Goal: Task Accomplishment & Management: Manage account settings

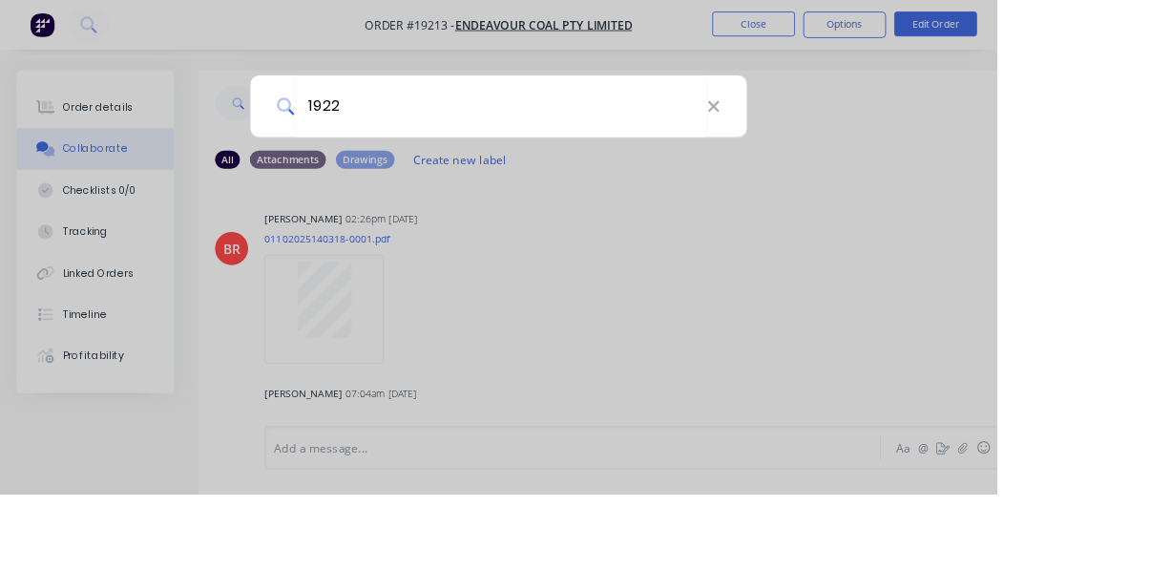
type input "19221"
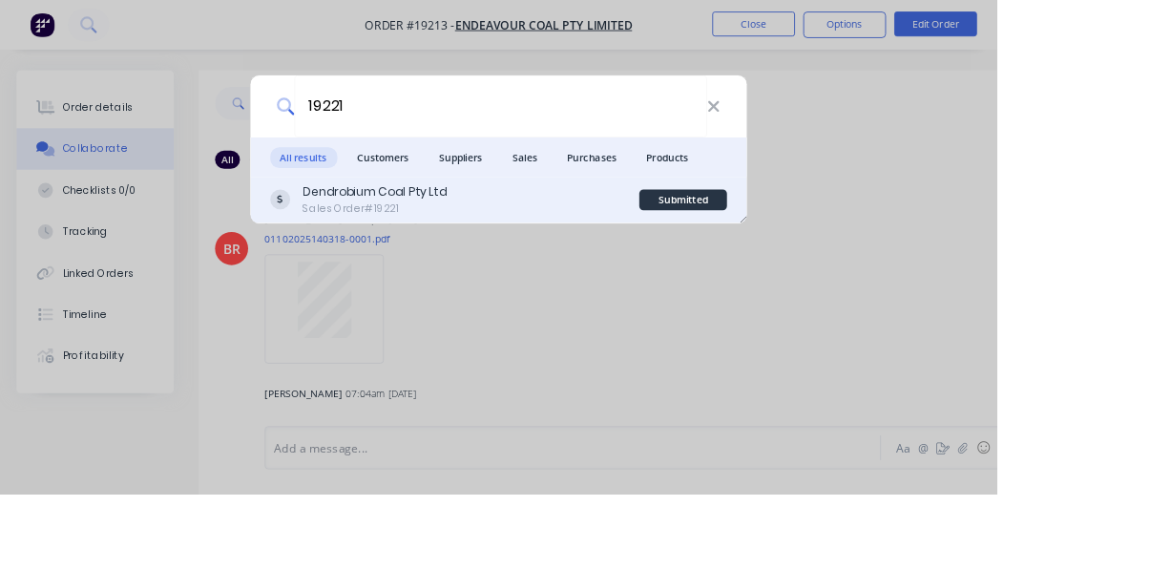
click at [574, 236] on div "Dendrobium Coal Pty Ltd Sales Order #19221" at bounding box center [524, 230] width 427 height 37
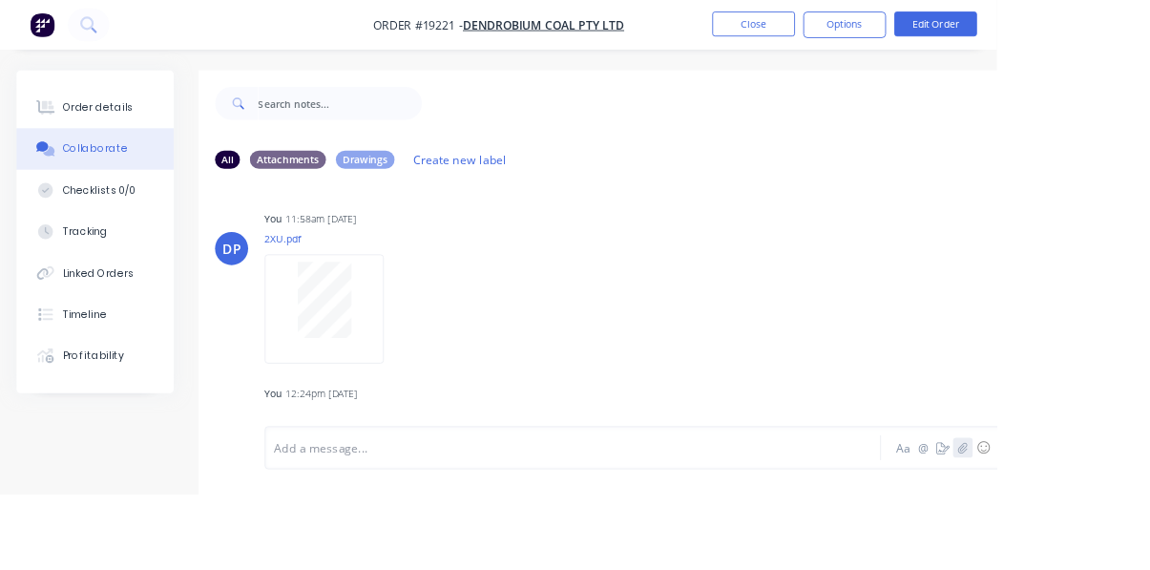
click at [1110, 523] on icon "button" at bounding box center [1110, 516] width 11 height 13
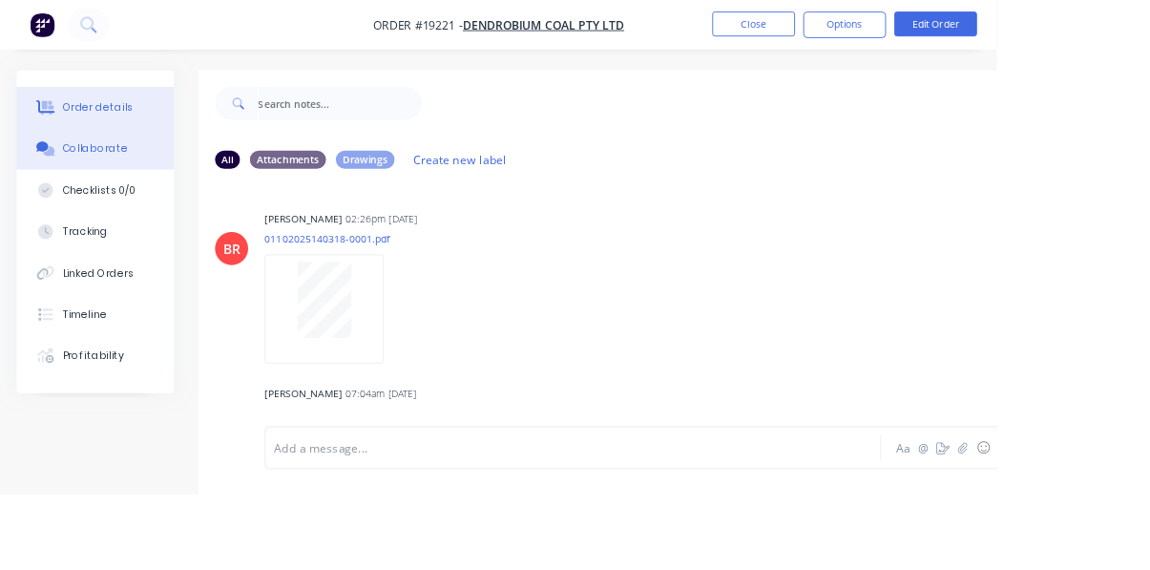
click at [105, 117] on div "Order details" at bounding box center [113, 123] width 81 height 17
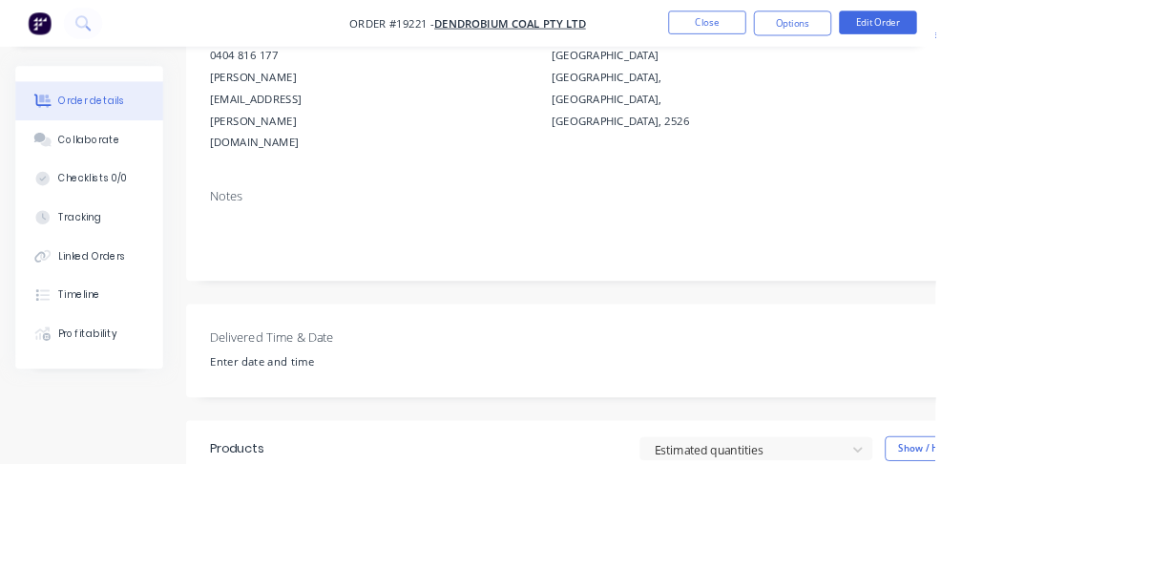
scroll to position [238, 0]
click at [93, 187] on button "Collaborate" at bounding box center [109, 172] width 181 height 48
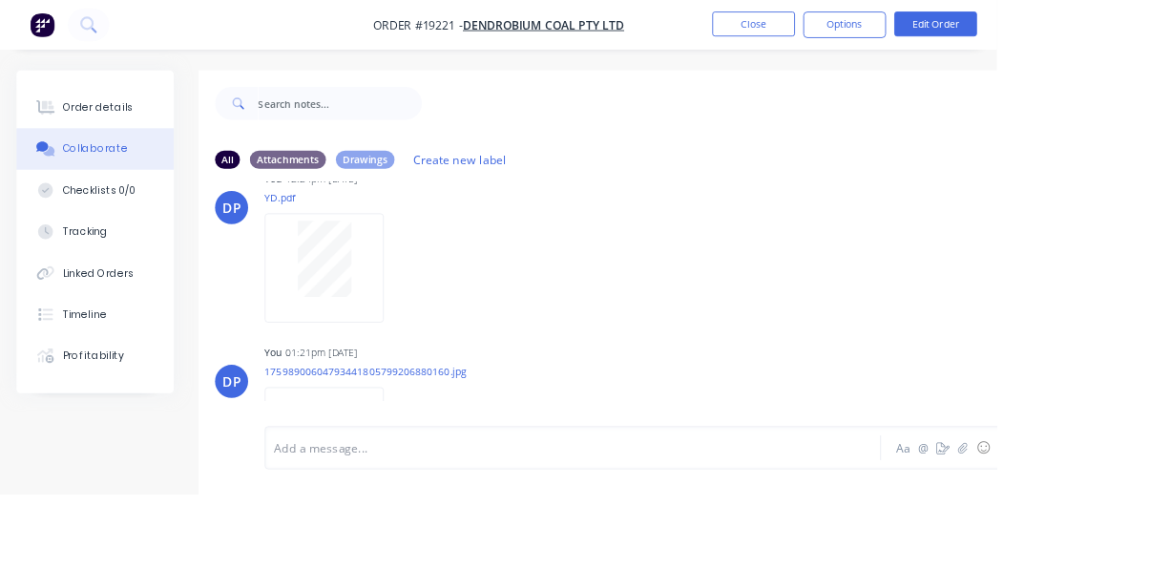
scroll to position [256, 0]
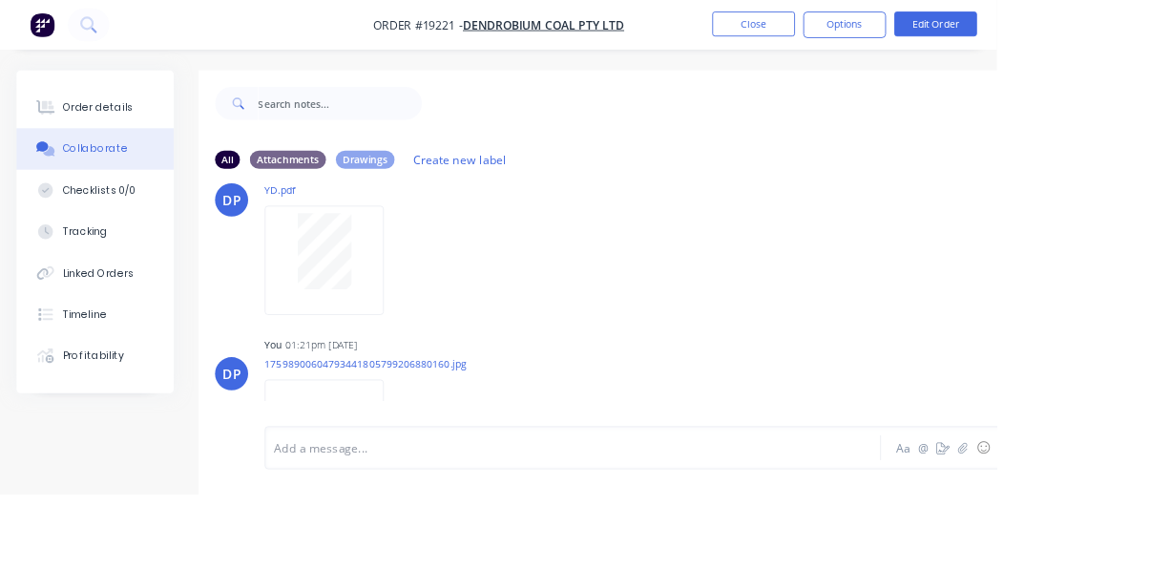
click at [405, 474] on img at bounding box center [373, 500] width 137 height 125
click at [497, 500] on div "Labels Download Delete" at bounding box center [557, 502] width 215 height 28
click at [499, 503] on div "Labels Download Delete" at bounding box center [557, 502] width 215 height 28
click at [462, 497] on icon "button" at bounding box center [459, 502] width 6 height 22
click at [571, 555] on button "Delete" at bounding box center [583, 546] width 215 height 43
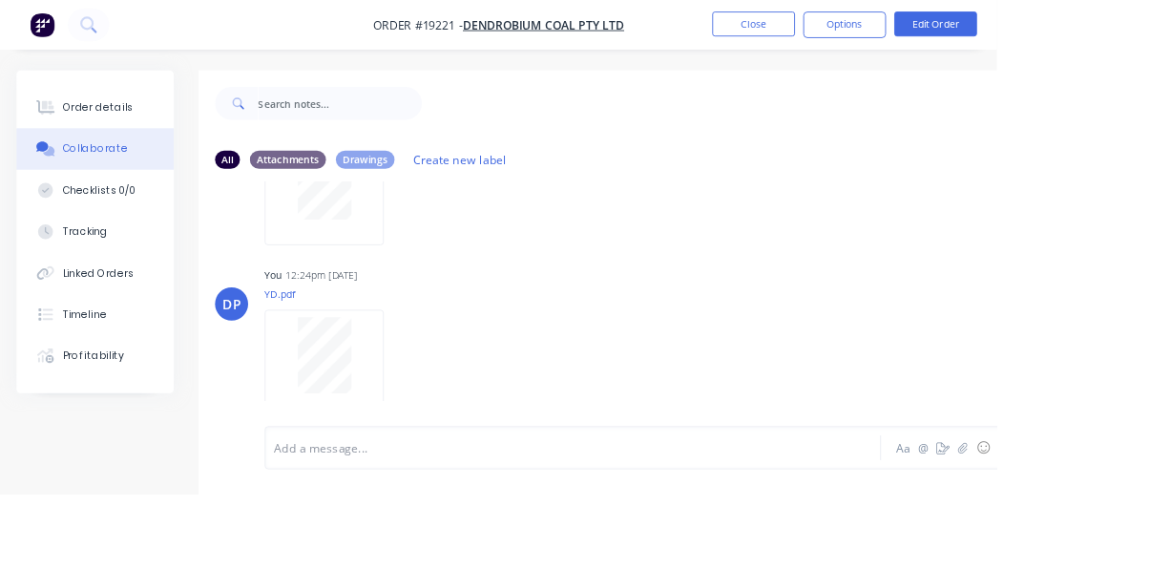
scroll to position [55, 0]
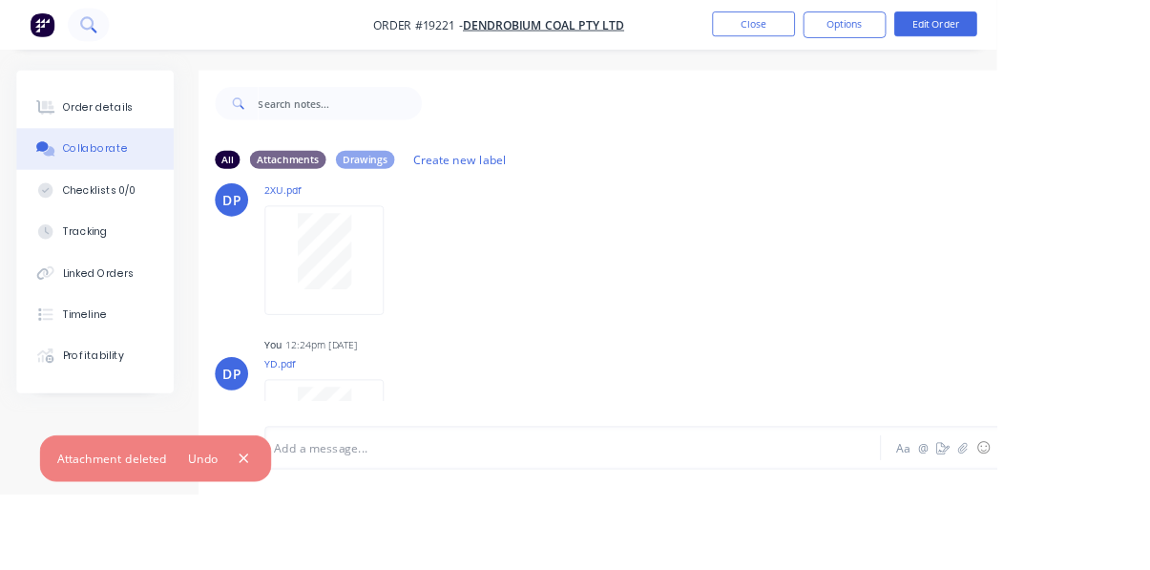
click at [110, 37] on icon at bounding box center [108, 34] width 7 height 7
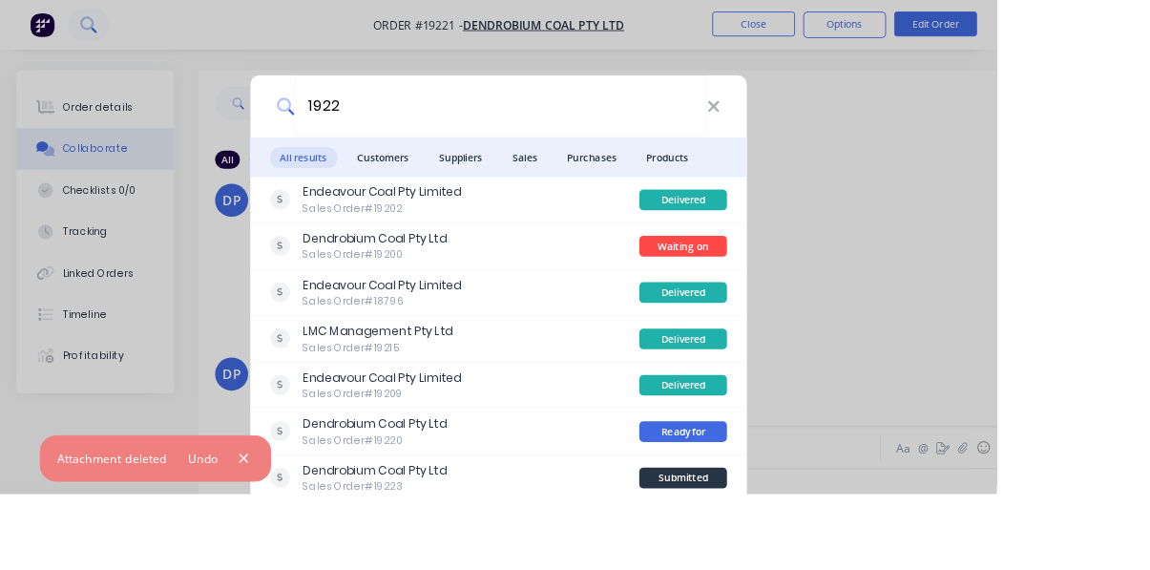
type input "19224"
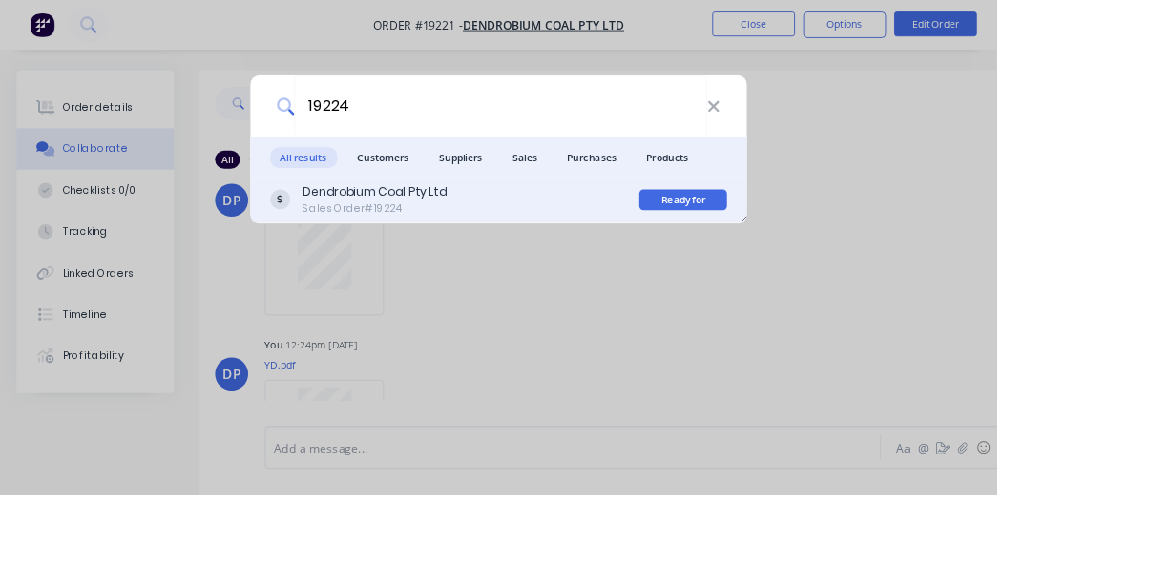
click at [590, 247] on div "Dendrobium Coal Pty Ltd Sales Order #19224" at bounding box center [524, 230] width 427 height 37
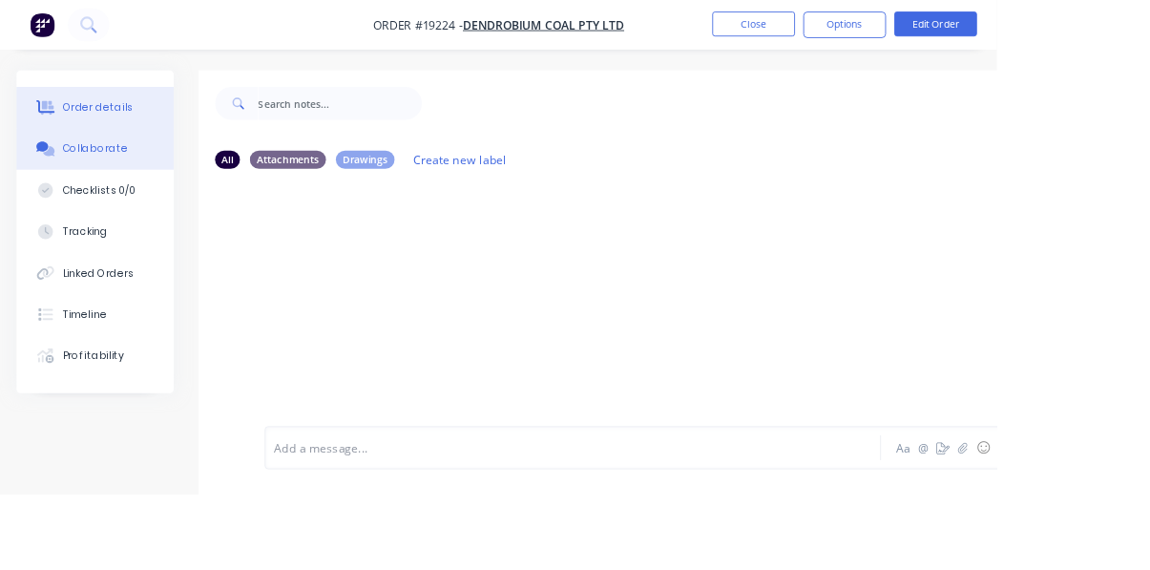
click at [105, 132] on div "Order details" at bounding box center [113, 123] width 81 height 17
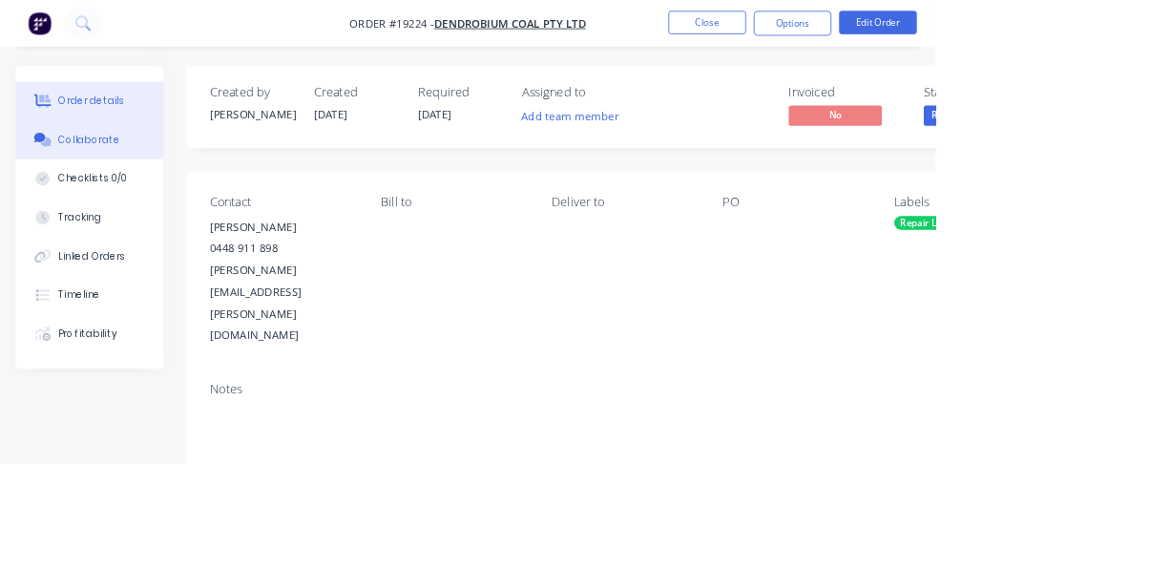
click at [105, 185] on button "Collaborate" at bounding box center [109, 172] width 181 height 48
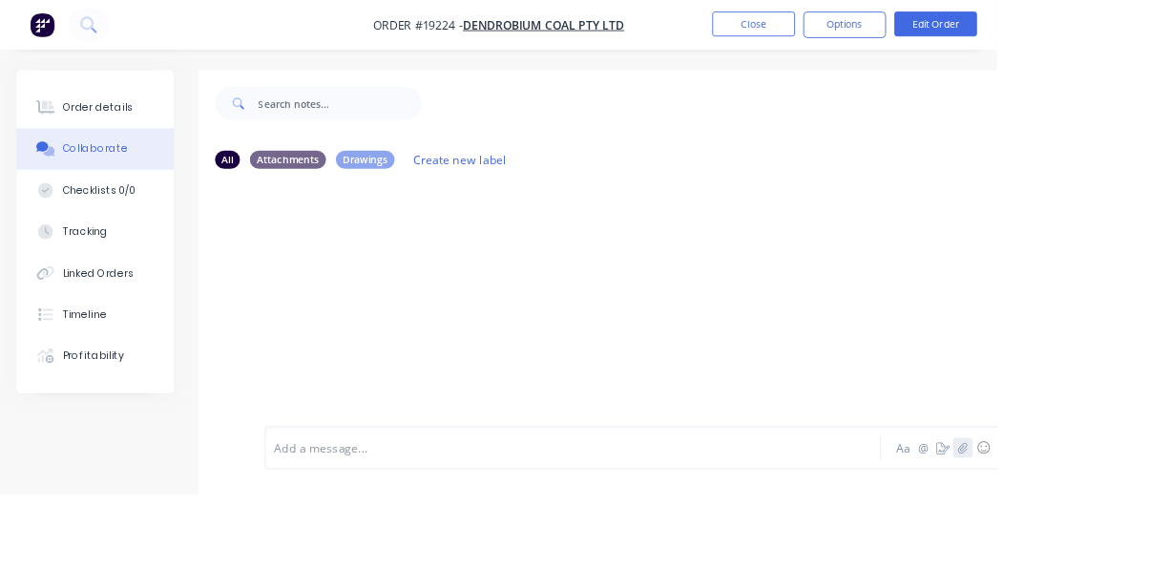
click at [1111, 523] on icon "button" at bounding box center [1110, 516] width 11 height 13
click at [1113, 523] on icon "button" at bounding box center [1110, 516] width 11 height 13
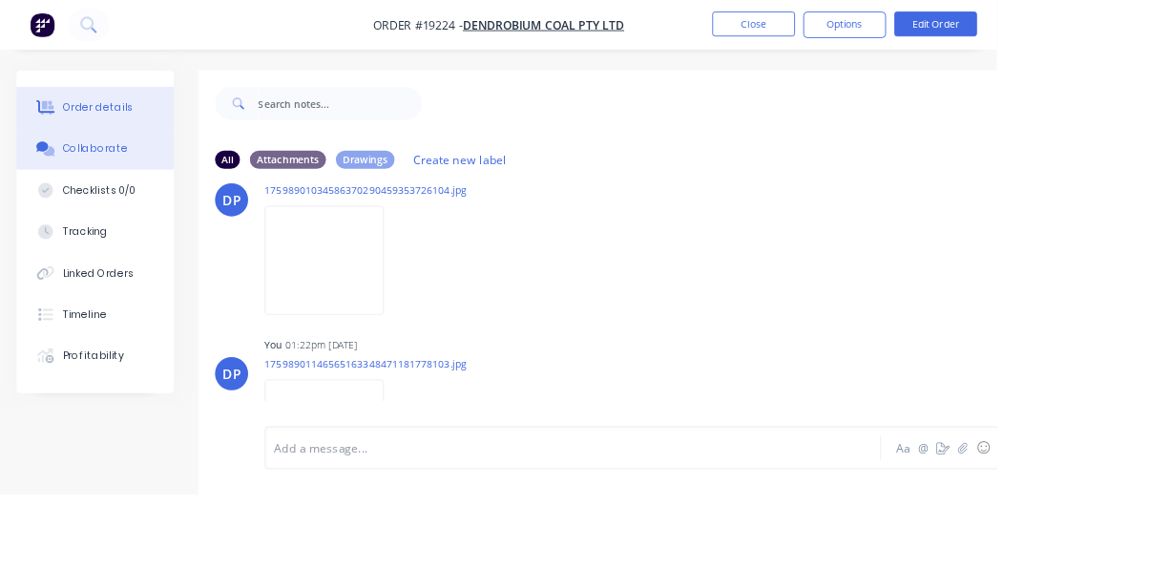
click at [82, 117] on div "Order details" at bounding box center [113, 123] width 81 height 17
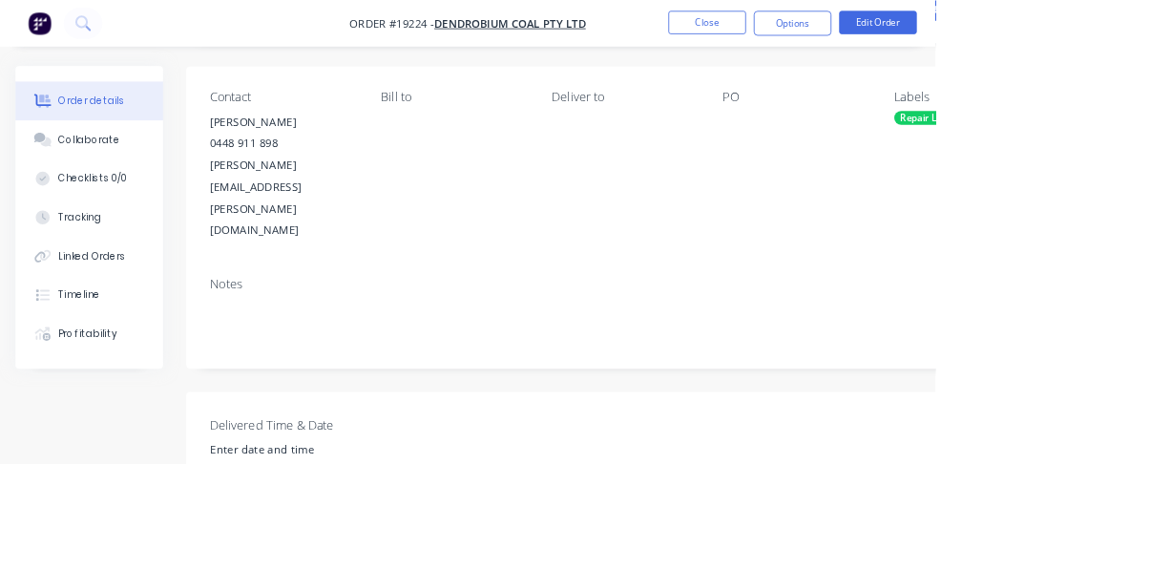
scroll to position [392, 0]
